Goal: Task Accomplishment & Management: Complete application form

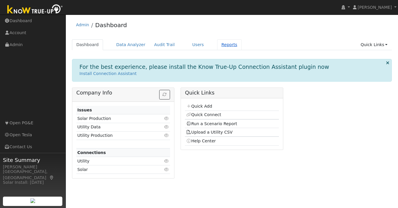
click at [225, 46] on link "Reports" at bounding box center [229, 44] width 25 height 11
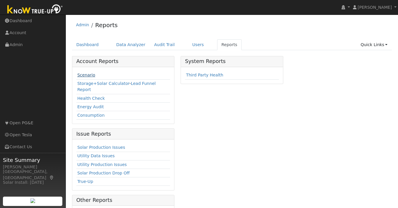
click at [89, 75] on link "Scenario" at bounding box center [86, 75] width 18 height 5
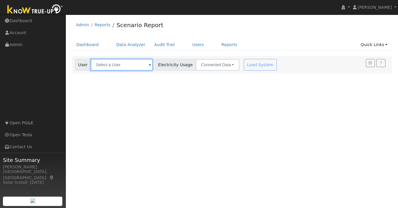
click at [127, 67] on input "text" at bounding box center [122, 65] width 62 height 12
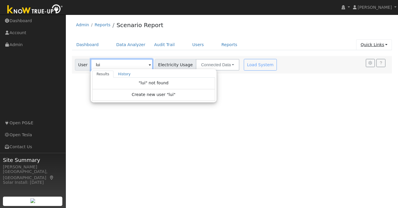
type input "lui"
click at [387, 45] on link "Quick Links" at bounding box center [374, 44] width 36 height 11
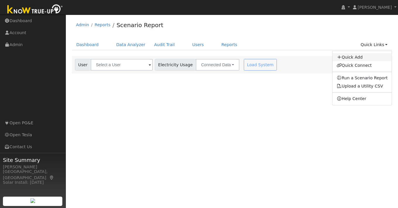
click at [354, 55] on link "Quick Add" at bounding box center [361, 57] width 59 height 8
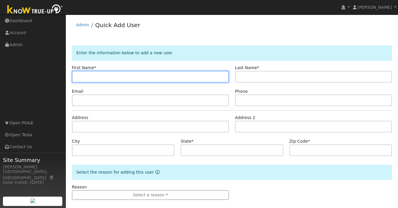
paste input "[PERSON_NAME]"
type input "Joseph"
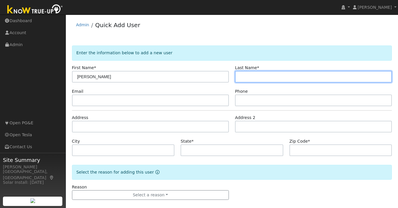
click at [260, 76] on input "text" at bounding box center [313, 77] width 157 height 12
paste input "Lui"
type input "Lui"
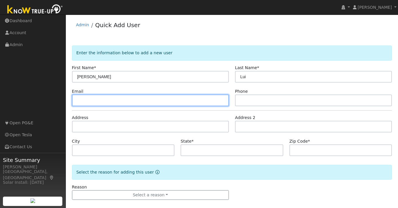
click at [134, 105] on input "text" at bounding box center [150, 101] width 157 height 12
paste input "joelui8@gmail.com"
type input "joelui8@gmail.com"
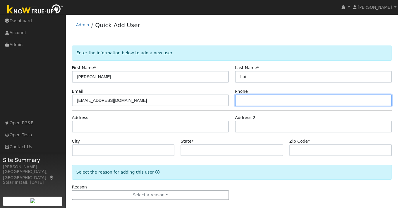
click at [253, 100] on input "text" at bounding box center [313, 101] width 157 height 12
paste input "925.999.6616"
type input "925.999.6616"
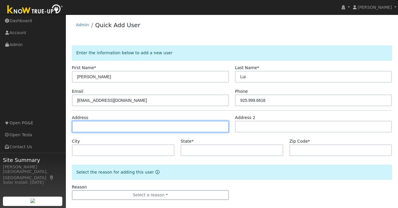
click at [80, 129] on input "text" at bounding box center [150, 127] width 157 height 12
paste input "7926 Iglesia Drive"
type input "7926 Iglesia Drive"
type input "Dublin"
type input "CA"
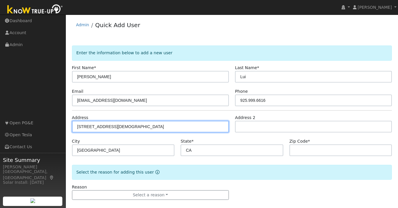
type input "94568"
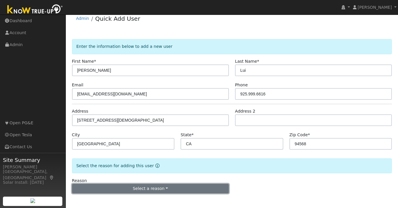
click at [150, 189] on button "Select a reason" at bounding box center [150, 189] width 157 height 10
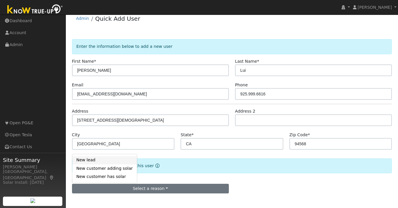
click at [89, 158] on link "New lead" at bounding box center [104, 160] width 65 height 8
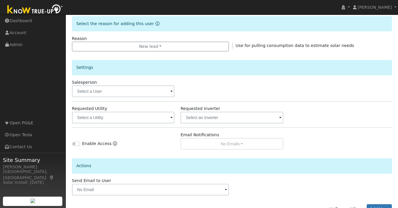
scroll to position [169, 0]
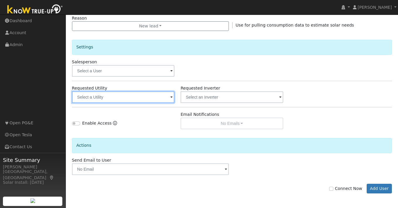
click at [139, 96] on input "text" at bounding box center [123, 98] width 103 height 12
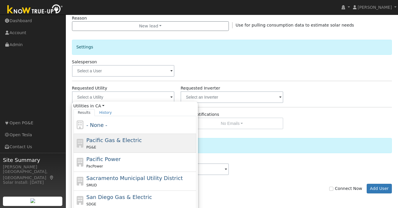
click at [114, 148] on div "PG&E" at bounding box center [140, 147] width 108 height 6
type input "Pacific Gas & Electric"
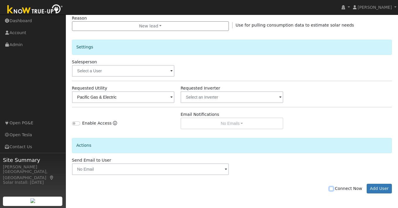
click at [333, 188] on input "Connect Now" at bounding box center [331, 189] width 4 height 4
checkbox input "true"
click at [379, 188] on button "Add User" at bounding box center [378, 189] width 25 height 10
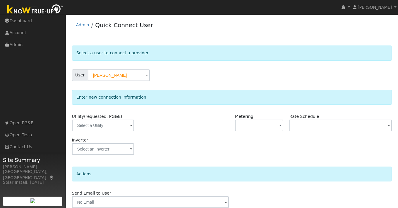
click at [130, 123] on span at bounding box center [131, 126] width 2 height 7
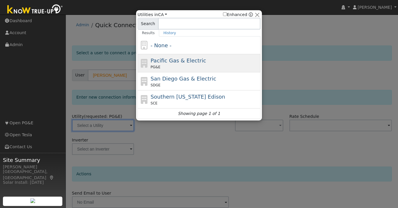
click at [168, 60] on span "Pacific Gas & Electric" at bounding box center [178, 61] width 55 height 6
type input "PG&E"
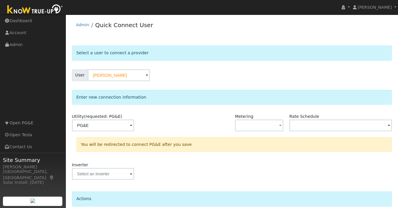
scroll to position [49, 0]
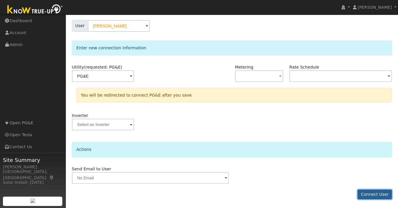
click at [369, 193] on button "Connect User" at bounding box center [374, 195] width 35 height 10
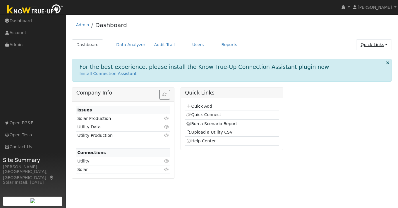
click at [387, 43] on link "Quick Links" at bounding box center [374, 44] width 36 height 11
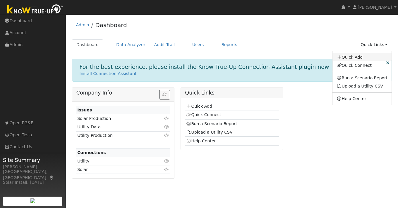
click at [352, 56] on link "Quick Add" at bounding box center [361, 57] width 59 height 8
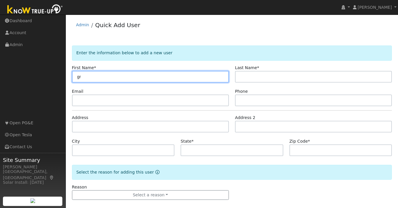
type input "g"
type input "Greg"
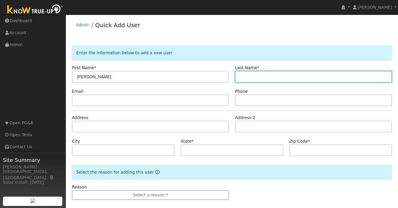
click at [259, 79] on input "text" at bounding box center [313, 77] width 157 height 12
type input "Rodgers"
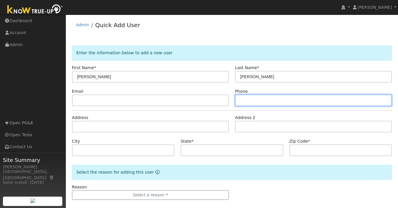
click at [279, 101] on input "text" at bounding box center [313, 101] width 157 height 12
paste input "(831) 247-4346"
type input "(831) 247-4346"
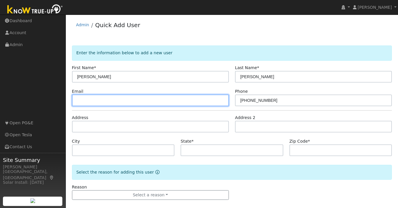
click at [116, 101] on input "text" at bounding box center [150, 101] width 157 height 12
paste input "canuck944@gmail.com"
type input "canuck944@gmail.com"
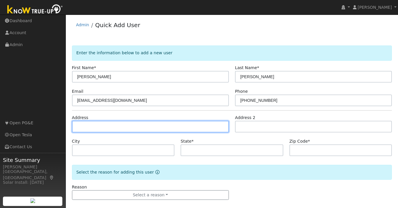
click at [129, 125] on input "text" at bounding box center [150, 127] width 157 height 12
paste input "6160 Mines Rd."
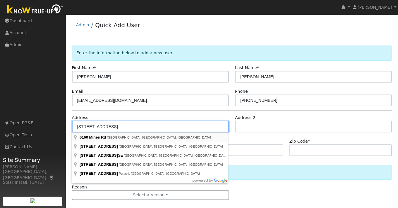
type input "6160 Mines Road"
type input "Livermore"
type input "CA"
type input "94550"
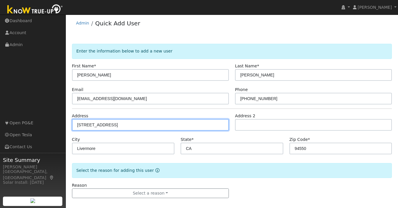
scroll to position [6, 0]
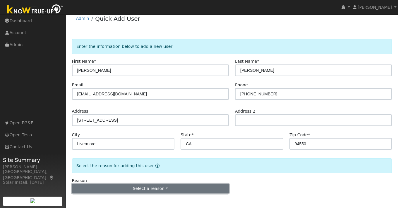
click at [155, 190] on button "Select a reason" at bounding box center [150, 189] width 157 height 10
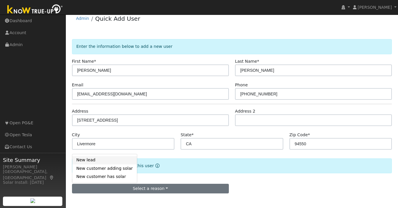
click at [99, 161] on link "New lead" at bounding box center [104, 160] width 65 height 8
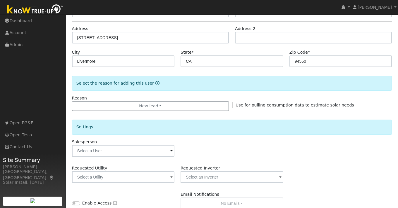
scroll to position [169, 0]
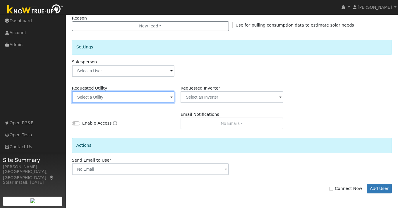
click at [169, 101] on input "text" at bounding box center [123, 98] width 103 height 12
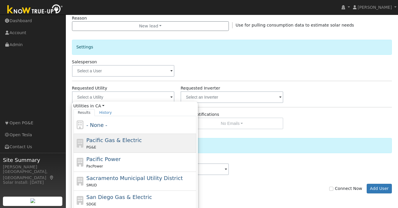
click at [129, 149] on div "PG&E" at bounding box center [140, 147] width 108 height 6
type input "Pacific Gas & Electric"
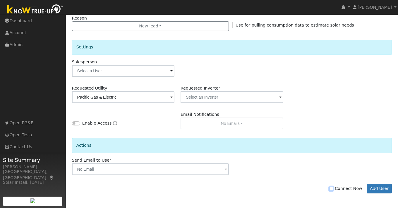
click at [333, 189] on input "Connect Now" at bounding box center [331, 189] width 4 height 4
checkbox input "true"
click at [377, 189] on button "Add User" at bounding box center [378, 189] width 25 height 10
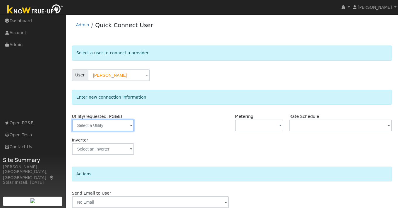
click at [121, 126] on input "text" at bounding box center [103, 126] width 62 height 12
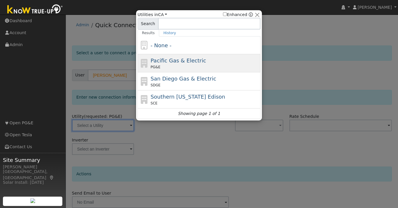
click at [168, 66] on div "PG&E" at bounding box center [205, 67] width 108 height 5
type input "PG&E"
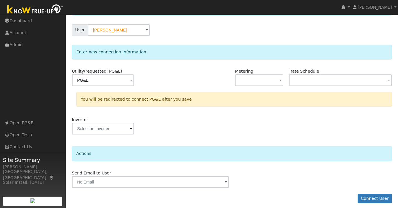
scroll to position [49, 0]
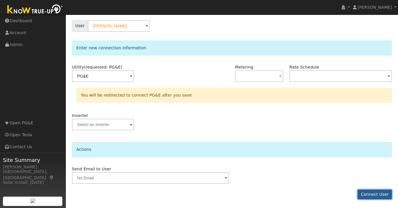
click at [375, 195] on button "Connect User" at bounding box center [374, 195] width 35 height 10
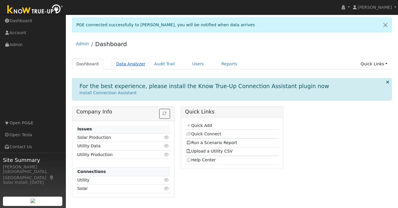
click at [134, 65] on link "Data Analyzer" at bounding box center [131, 64] width 38 height 11
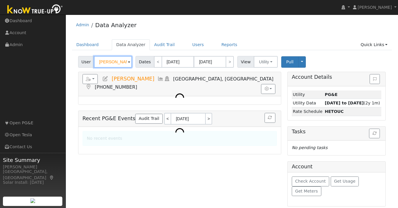
click at [114, 63] on input "[PERSON_NAME]" at bounding box center [113, 62] width 38 height 12
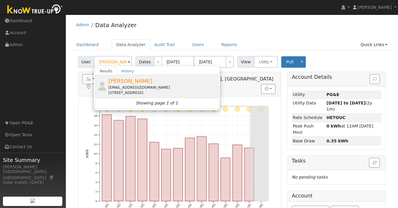
click at [131, 80] on span "Greg Rodgers" at bounding box center [130, 81] width 44 height 6
type input "Greg Rodgers"
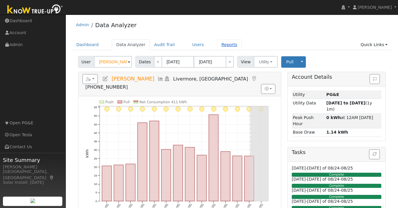
click at [223, 47] on link "Reports" at bounding box center [229, 44] width 25 height 11
click at [111, 63] on input "Greg Rodgers" at bounding box center [113, 62] width 38 height 12
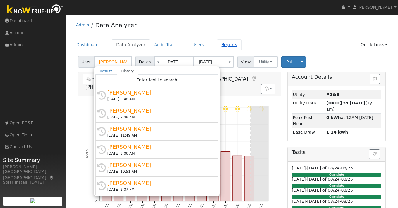
click at [222, 48] on link "Reports" at bounding box center [229, 44] width 25 height 11
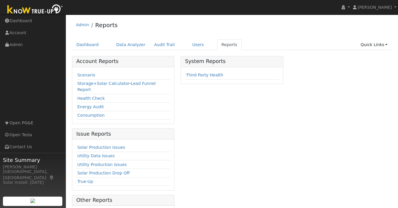
click at [86, 75] on link "Scenario" at bounding box center [86, 75] width 18 height 5
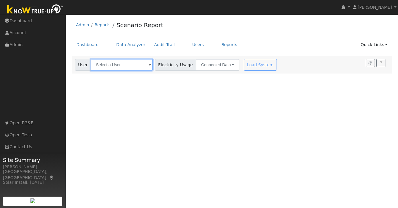
click at [111, 64] on input "text" at bounding box center [122, 65] width 62 height 12
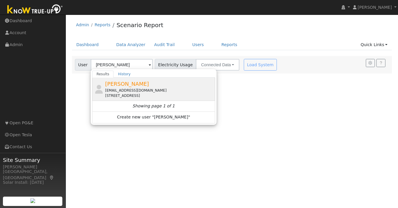
click at [134, 85] on span "[PERSON_NAME]" at bounding box center [127, 84] width 44 height 6
type input "[PERSON_NAME]"
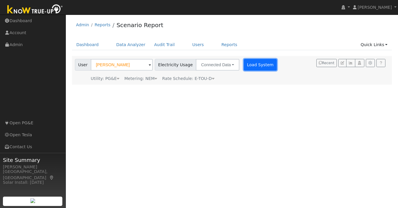
click at [252, 66] on button "Load System" at bounding box center [260, 65] width 33 height 12
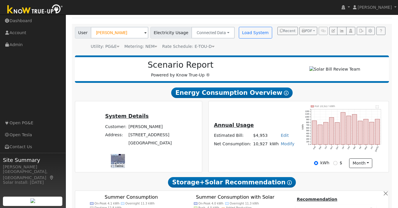
scroll to position [38, 0]
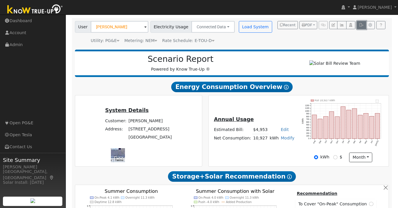
click at [361, 27] on button "button" at bounding box center [360, 25] width 9 height 8
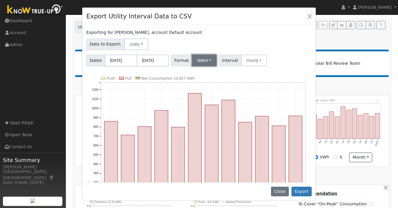
click at [208, 59] on button "Select" at bounding box center [204, 61] width 25 height 12
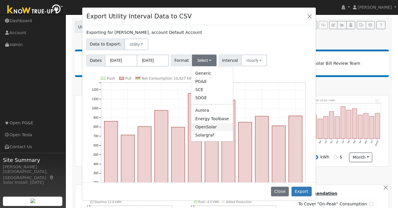
click at [201, 127] on link "OpenSolar" at bounding box center [212, 127] width 42 height 8
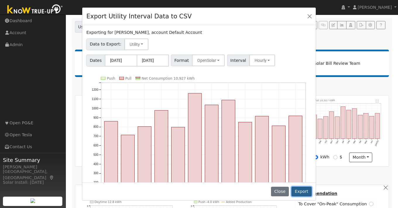
click at [305, 192] on button "Export" at bounding box center [301, 192] width 20 height 10
